Goal: Find specific page/section: Find specific page/section

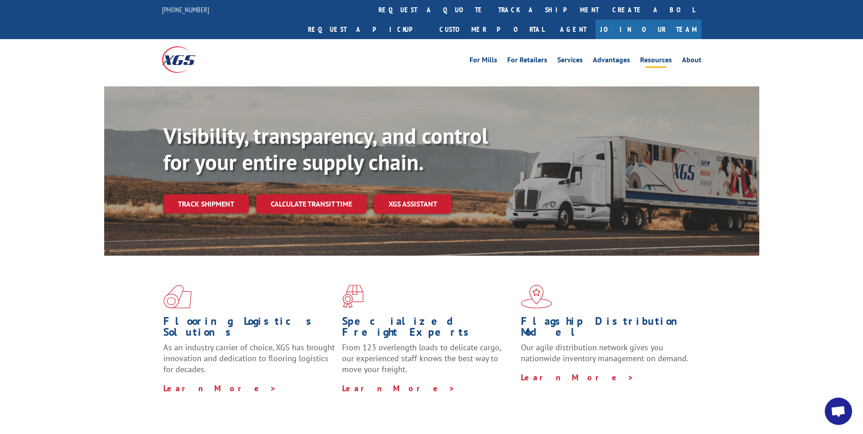
click at [661, 56] on link "Resources" at bounding box center [656, 61] width 32 height 10
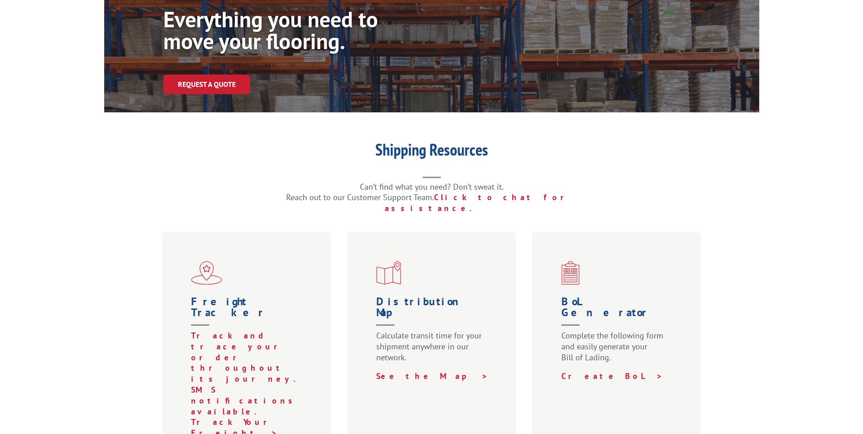
scroll to position [273, 0]
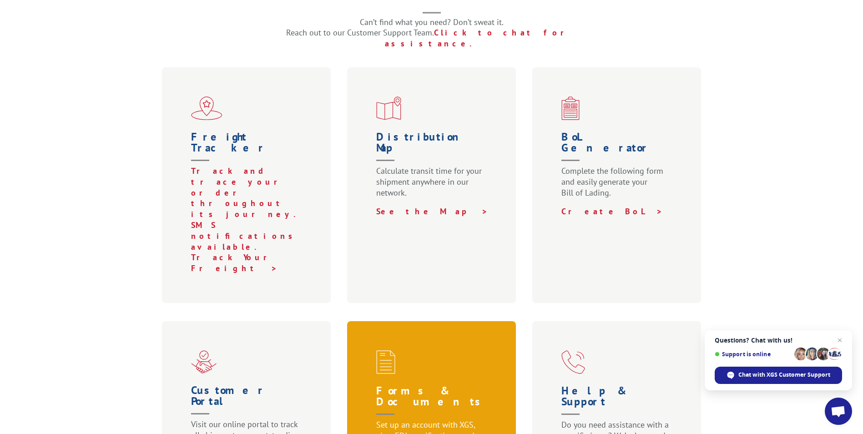
click at [416, 419] on p "Set up an account with XGS, view EDI specifications, and more." at bounding box center [433, 439] width 115 height 40
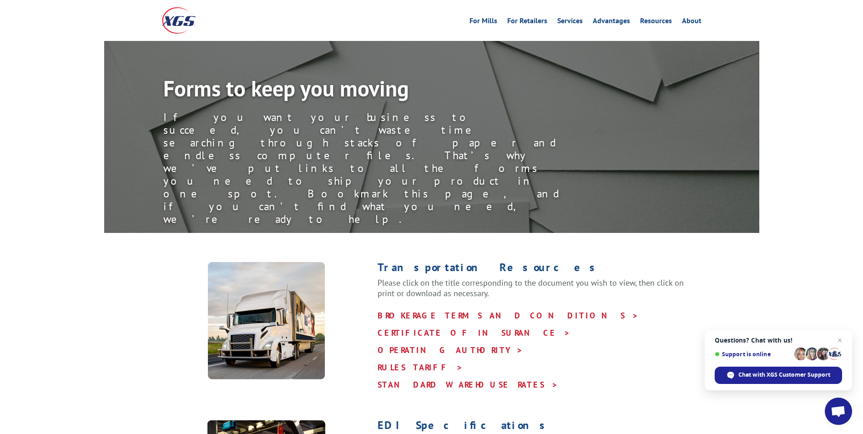
scroll to position [91, 0]
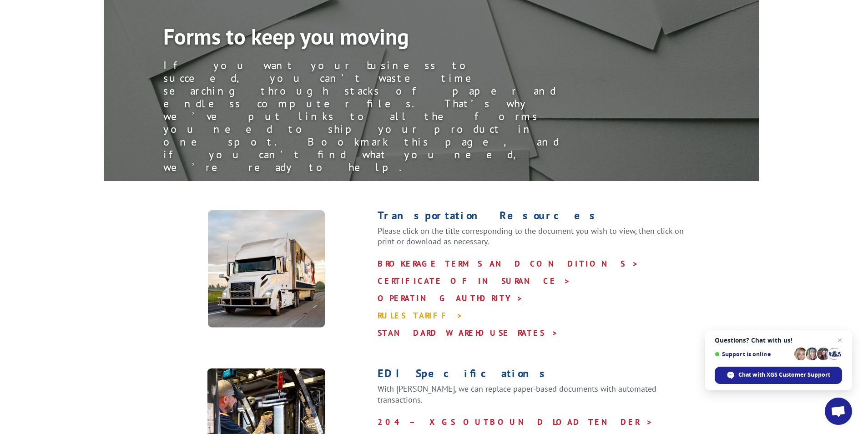
click at [393, 310] on link "RULES TARIFF >" at bounding box center [420, 315] width 86 height 10
